Goal: Check status: Check status

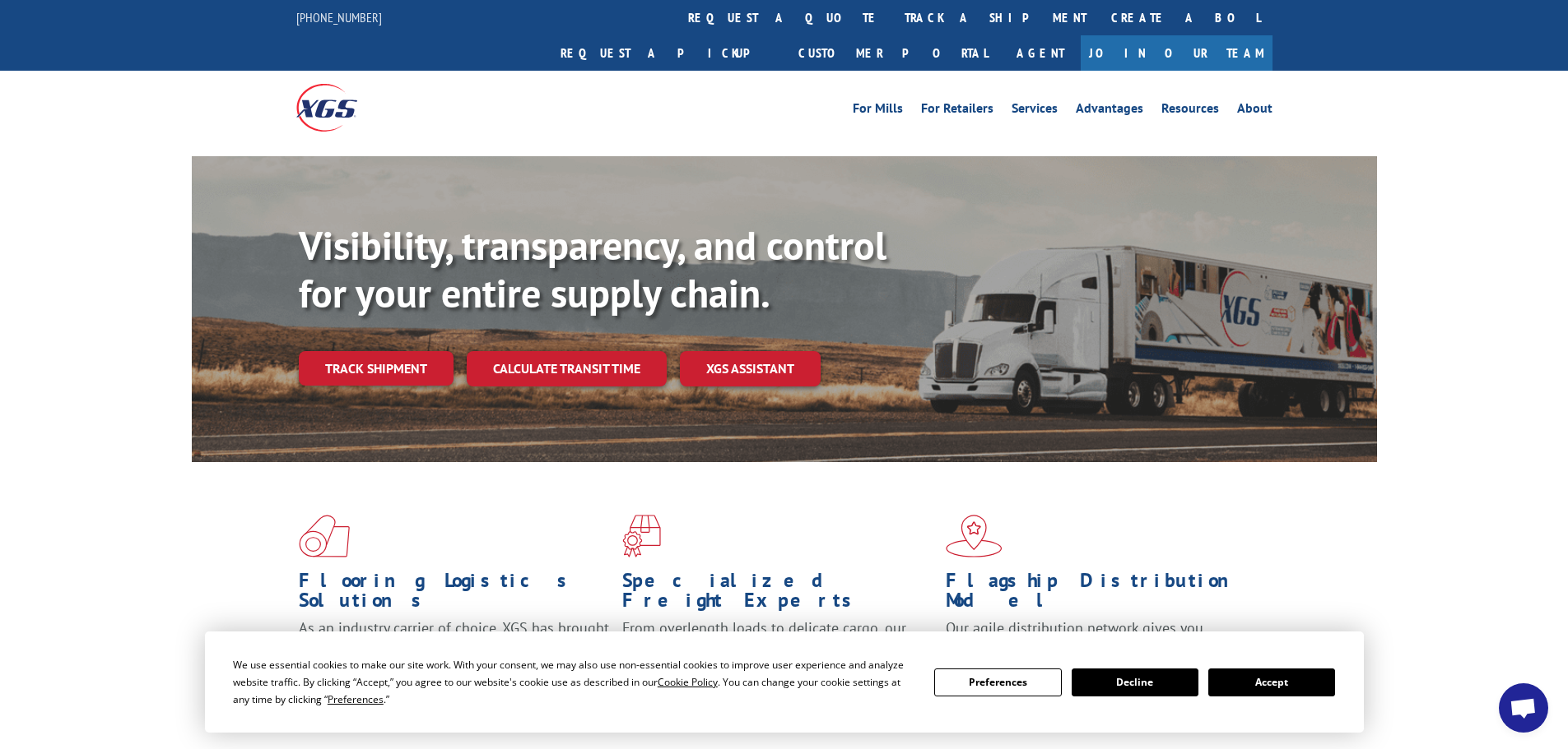
click at [1245, 686] on button "Accept" at bounding box center [1271, 683] width 126 height 28
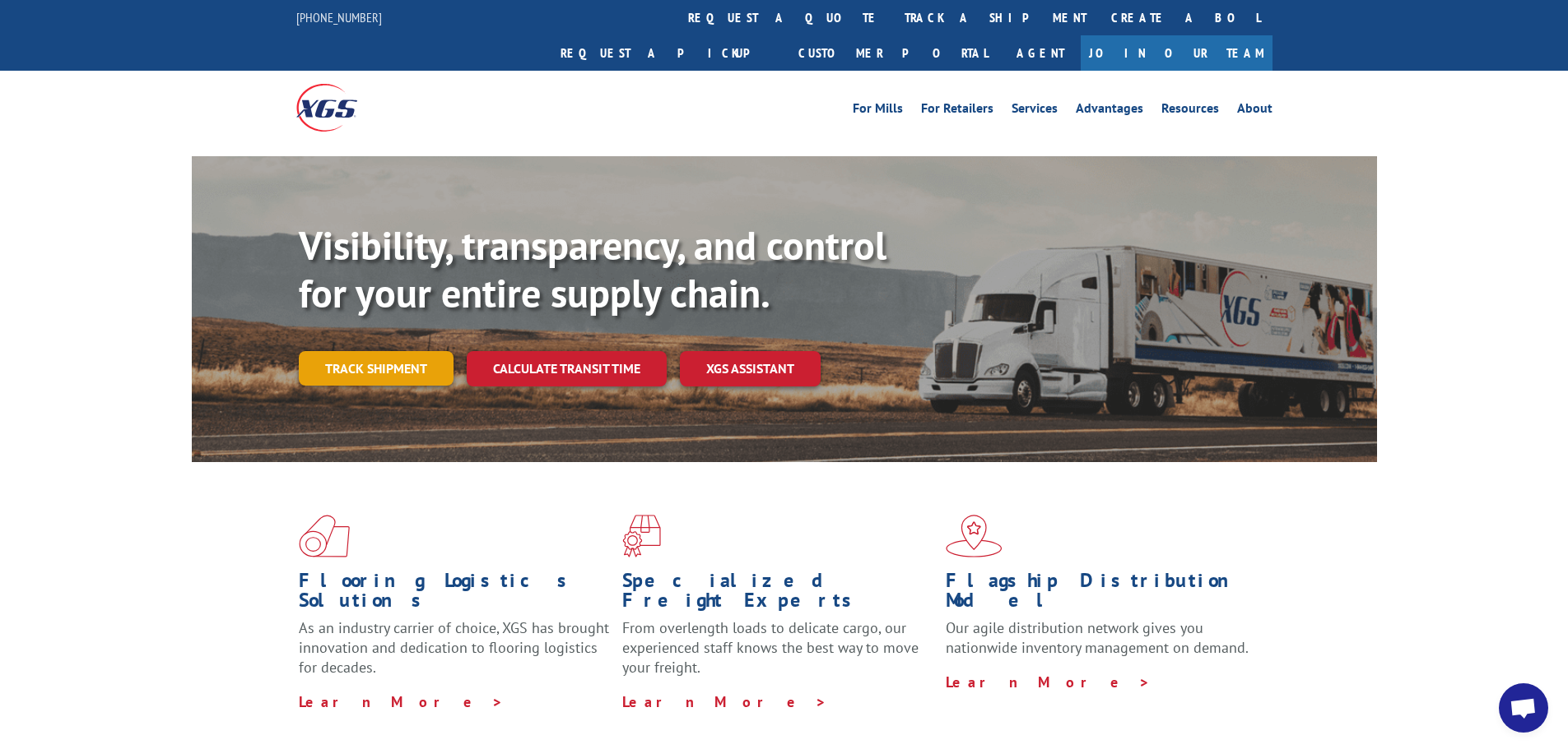
click at [375, 351] on link "Track shipment" at bounding box center [376, 367] width 154 height 34
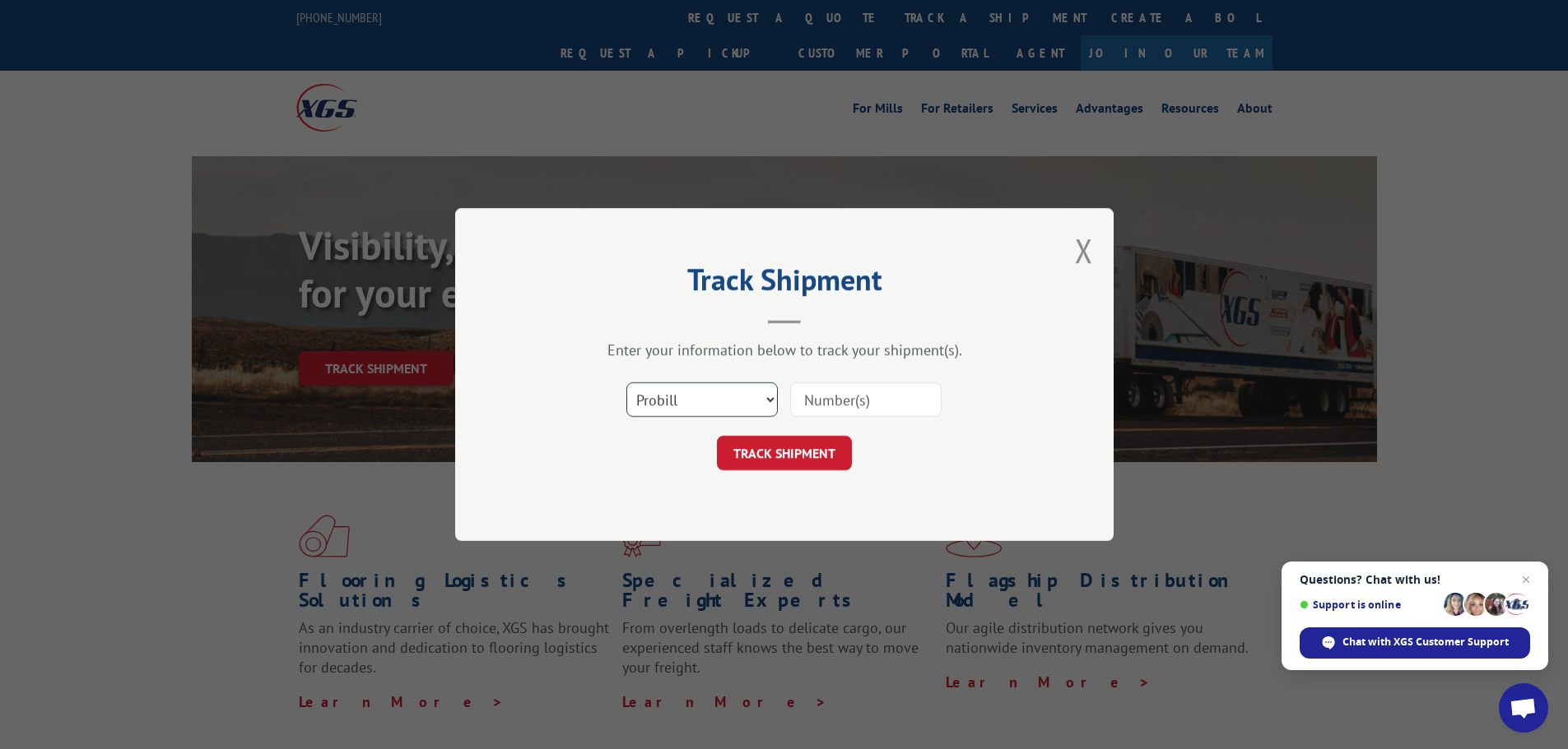
click at [741, 410] on select "Select category... Probill BOL PO" at bounding box center [702, 399] width 152 height 34
select select "bol"
click at [626, 382] on select "Select category... Probill BOL PO" at bounding box center [702, 399] width 152 height 34
click at [816, 403] on input at bounding box center [865, 399] width 152 height 34
paste input "5624120"
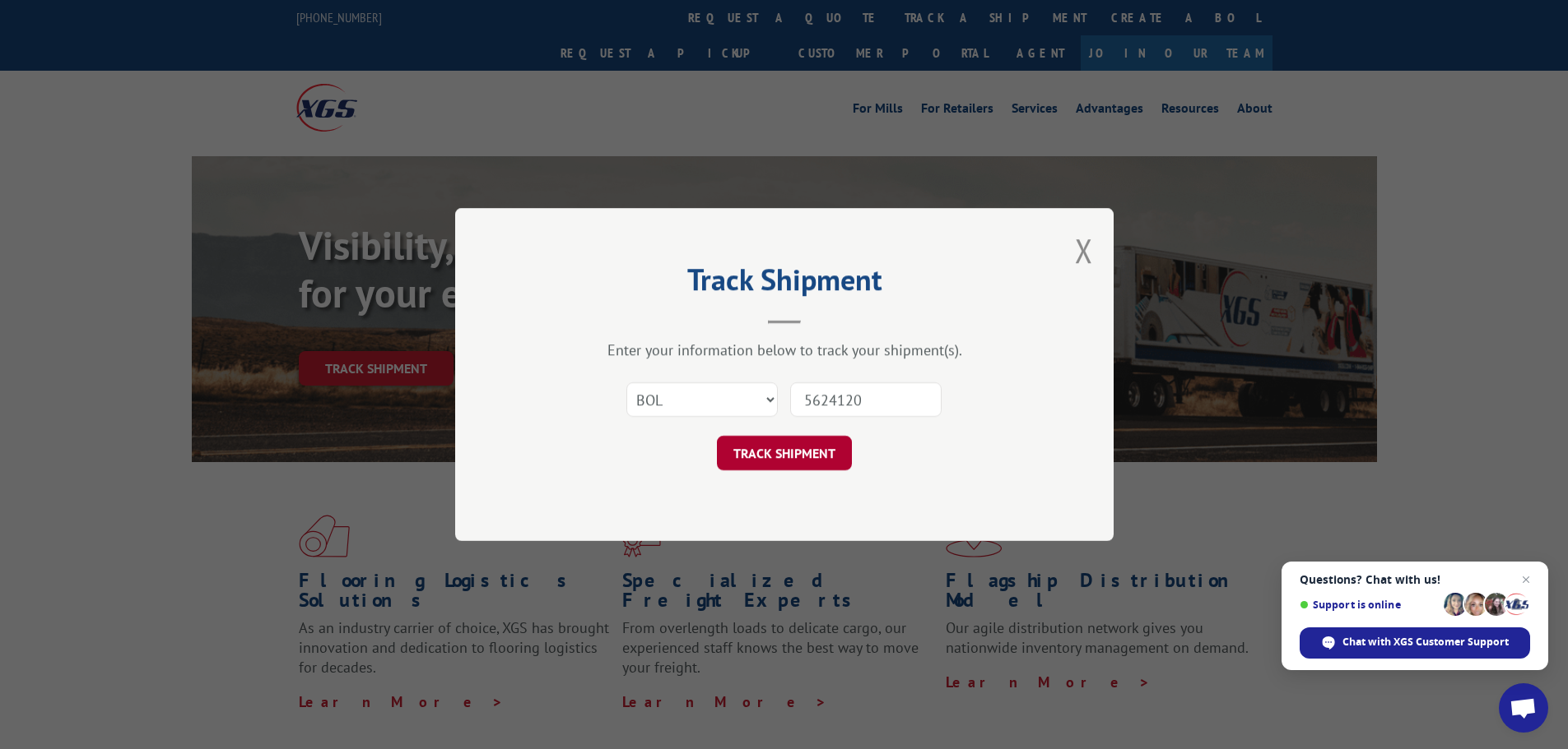
type input "5624120"
click at [796, 448] on button "TRACK SHIPMENT" at bounding box center [784, 453] width 135 height 34
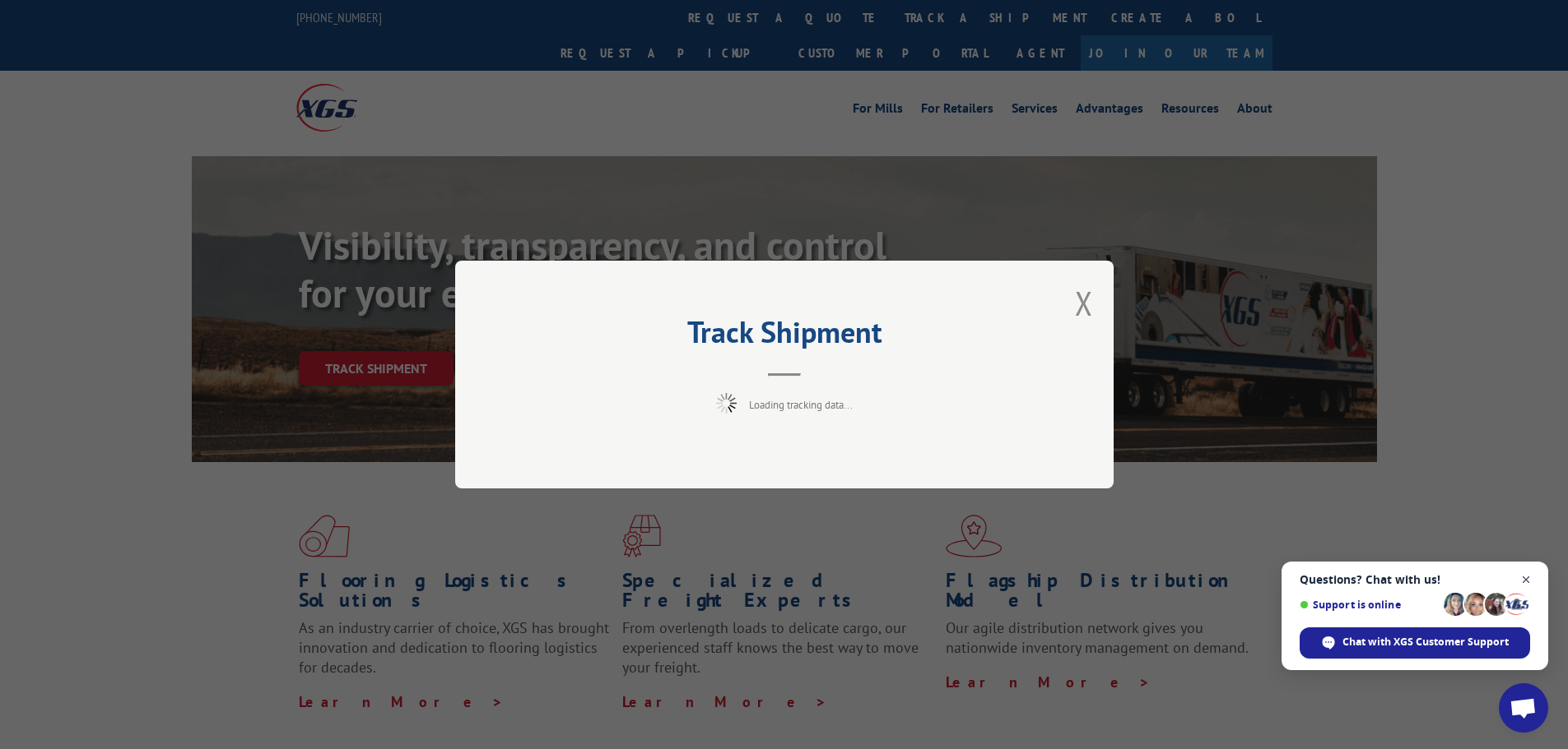
click at [1523, 579] on span "Close chat" at bounding box center [1526, 580] width 20 height 20
